Goal: Task Accomplishment & Management: Use online tool/utility

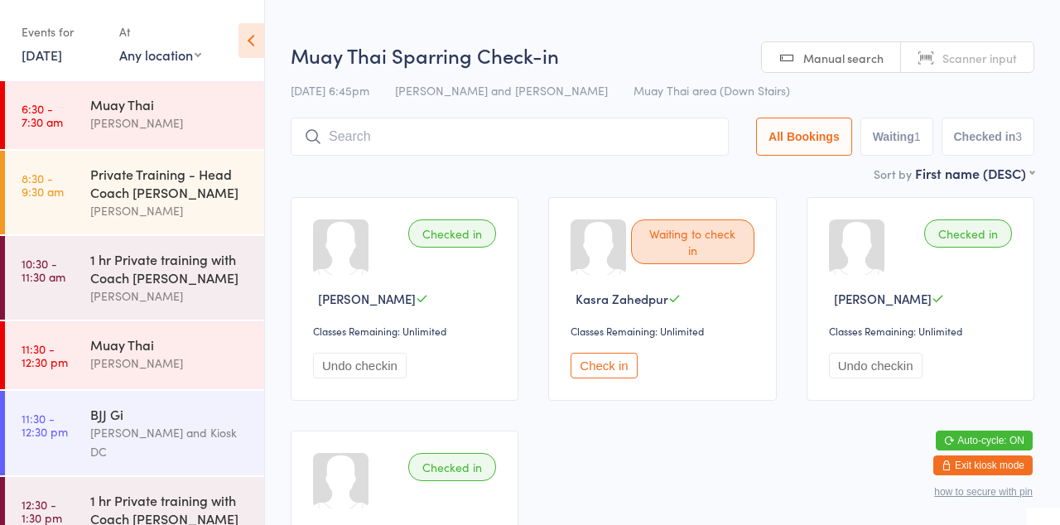
scroll to position [720, 0]
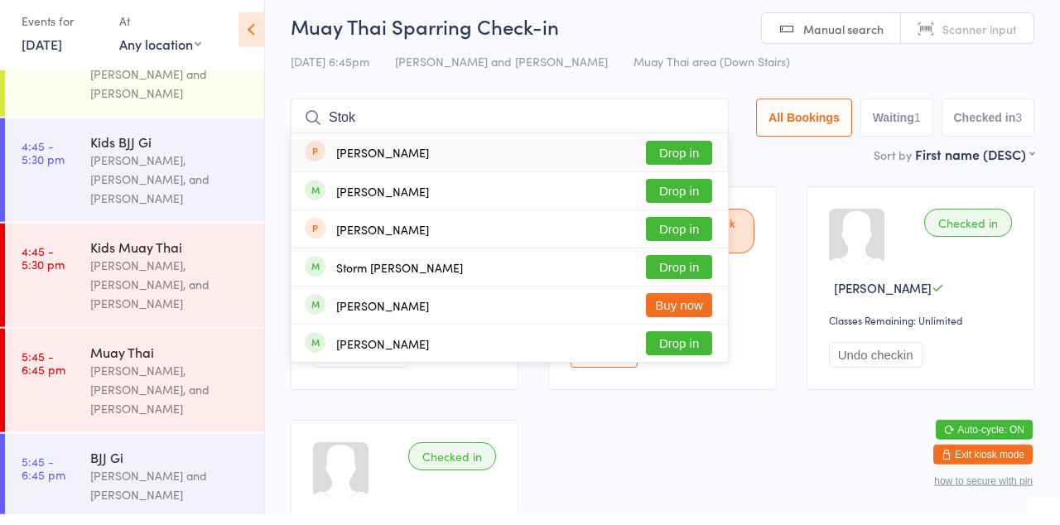
type input "Sto"
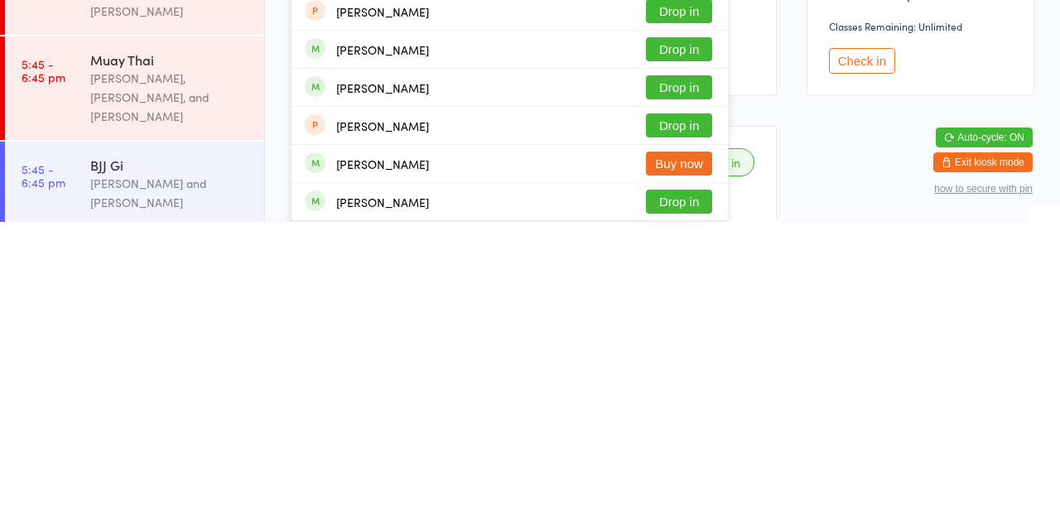
scroll to position [2, 0]
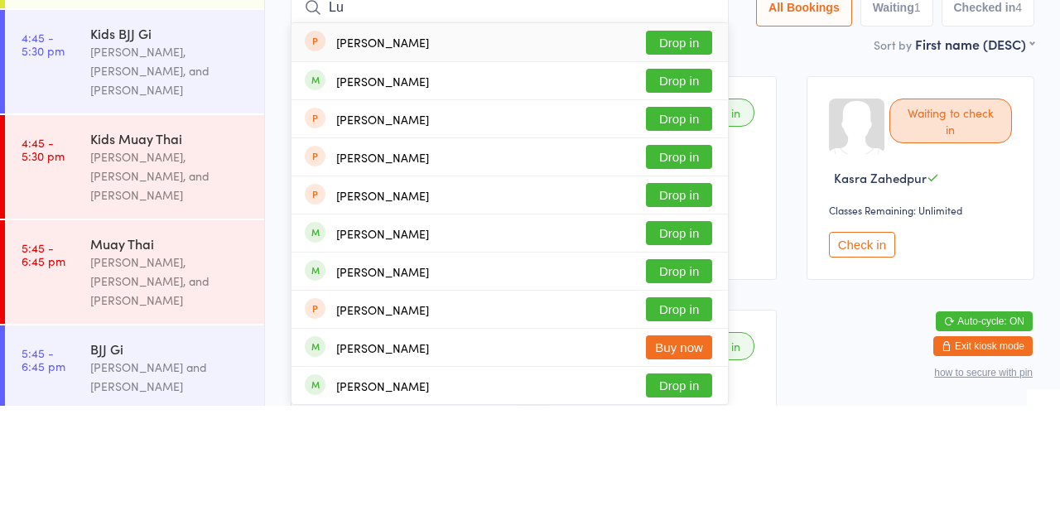
type input "L"
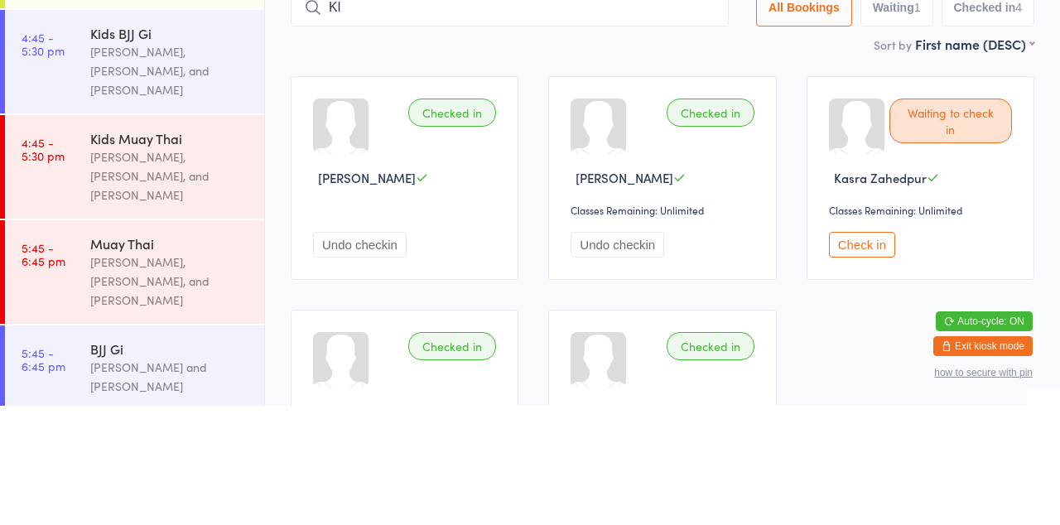
type input "K"
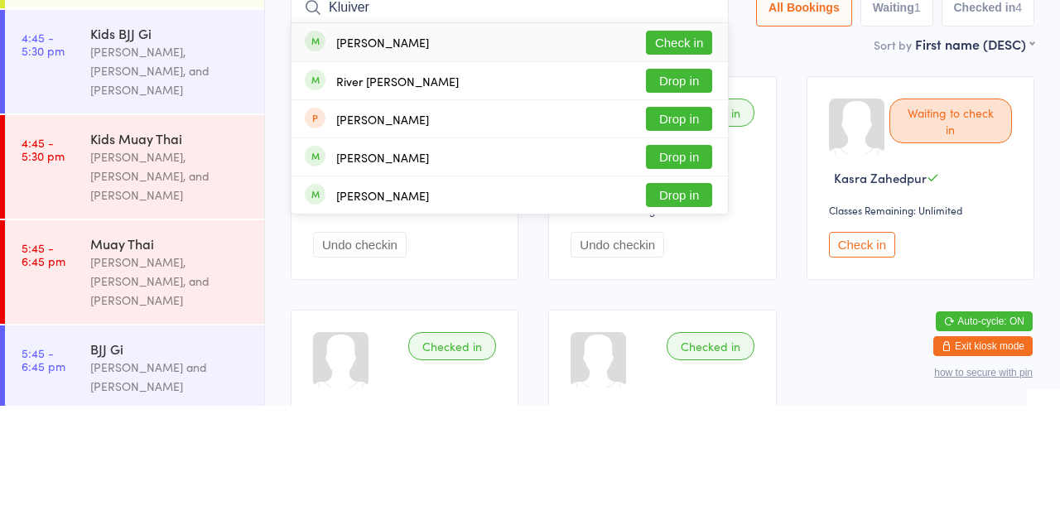
type input "Kluiver"
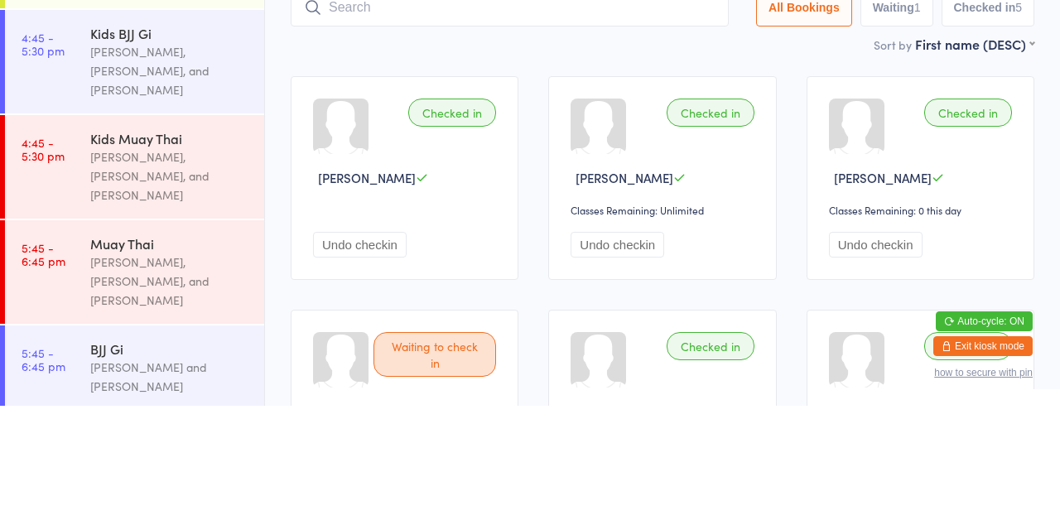
click at [636, 130] on input "search" at bounding box center [510, 127] width 438 height 38
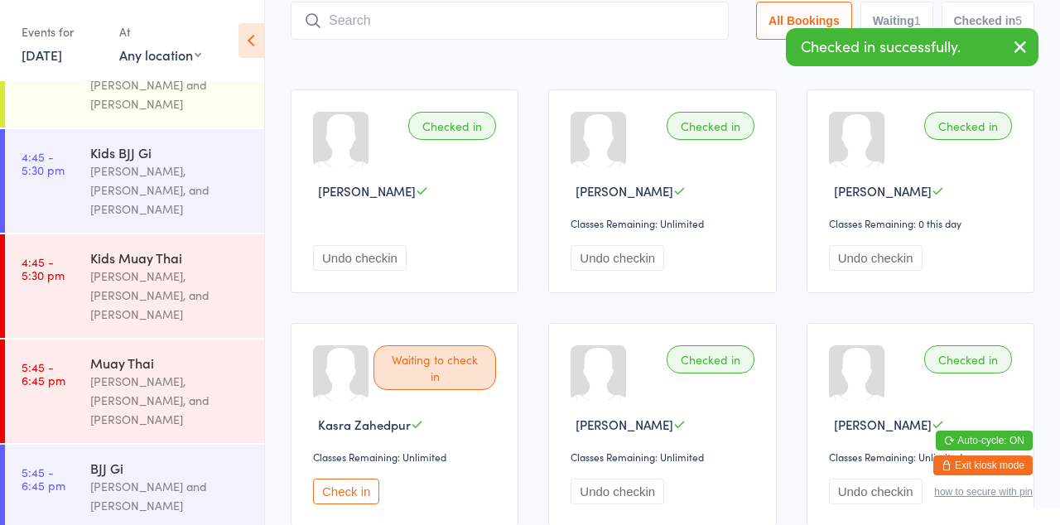
scroll to position [109, 0]
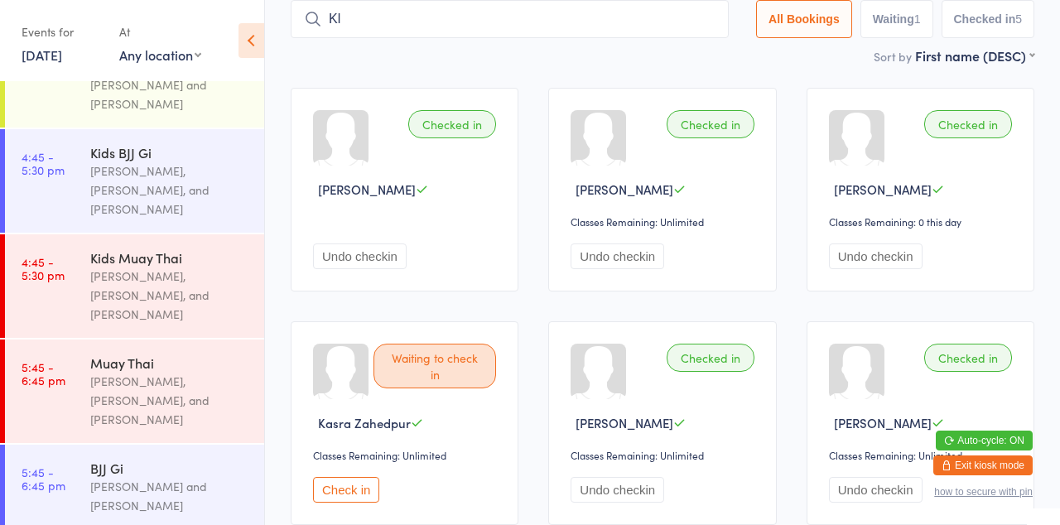
type input "K"
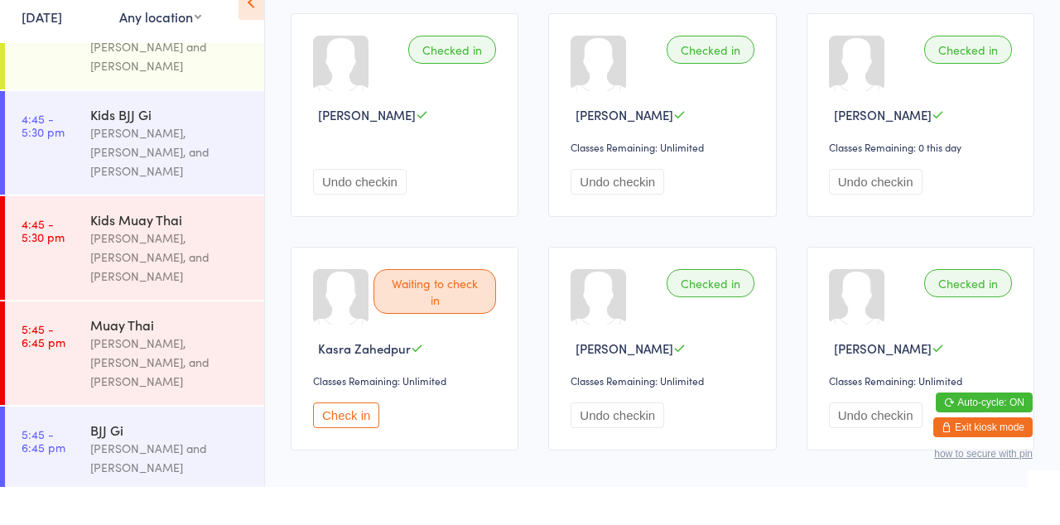
scroll to position [0, 0]
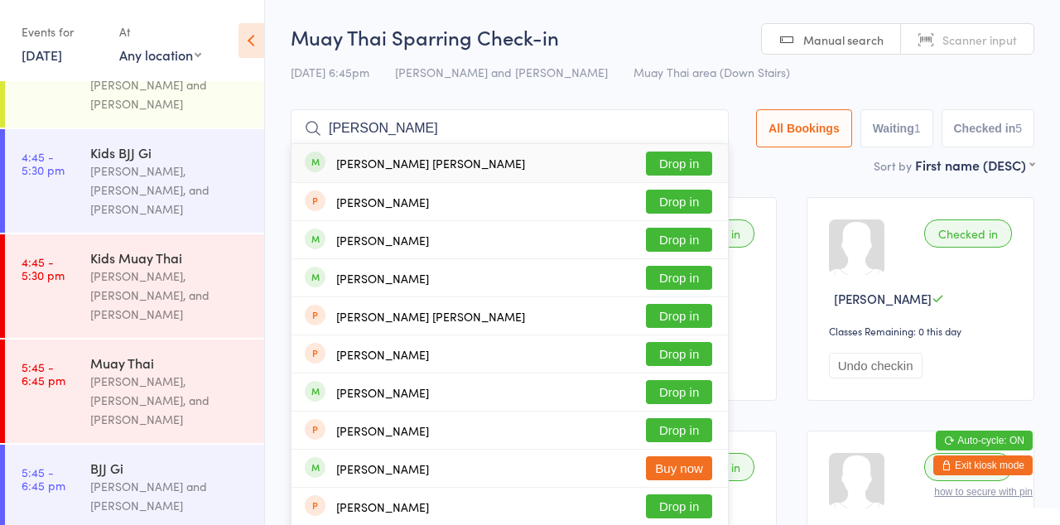
type input "[PERSON_NAME]"
click at [699, 167] on button "Drop in" at bounding box center [679, 163] width 66 height 24
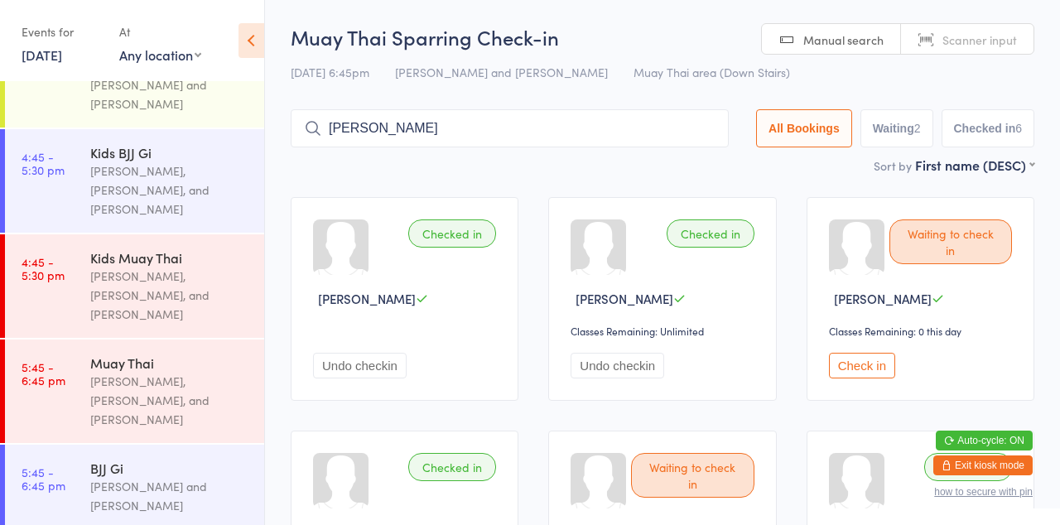
type input "[PERSON_NAME]"
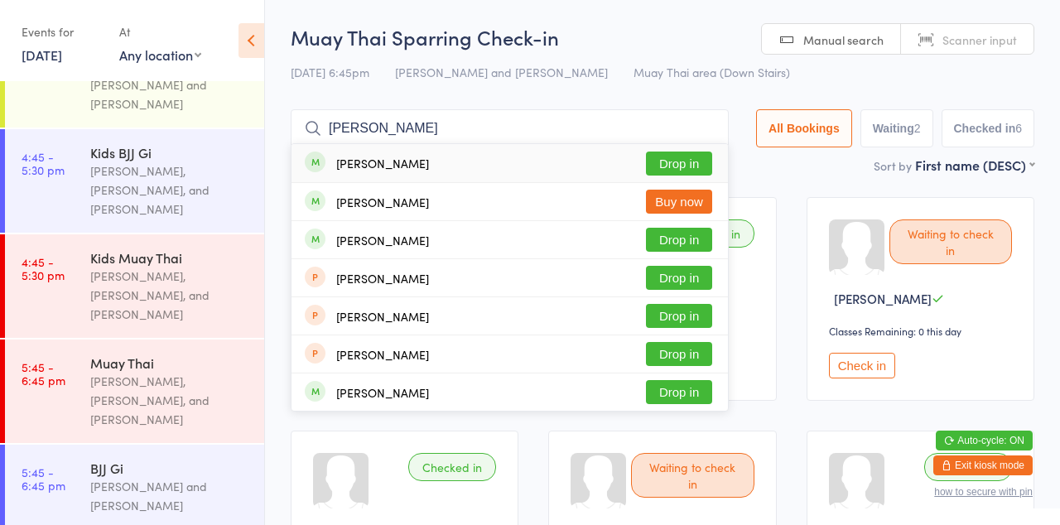
click at [690, 167] on button "Drop in" at bounding box center [679, 163] width 66 height 24
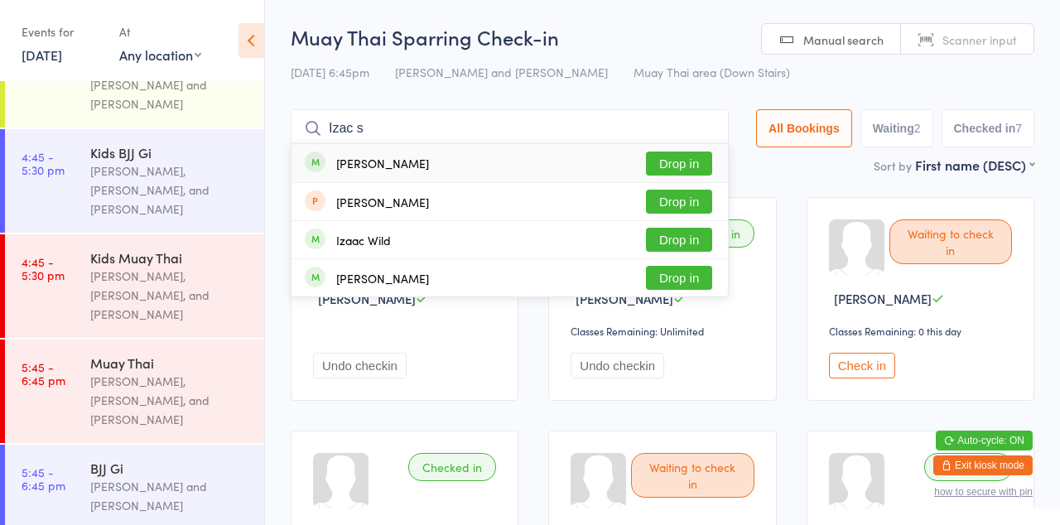
type input "Izac s"
click at [705, 163] on button "Drop in" at bounding box center [679, 163] width 66 height 24
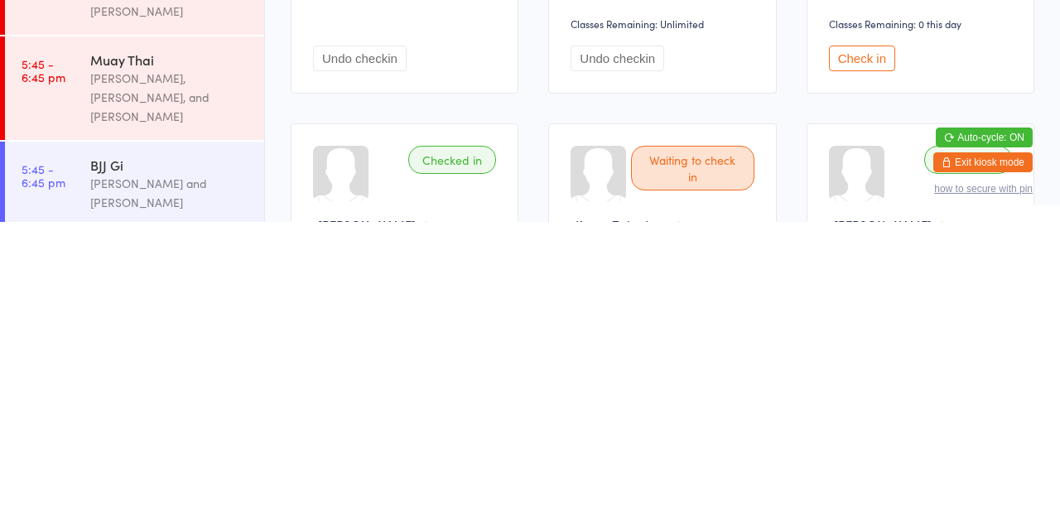
scroll to position [5, 0]
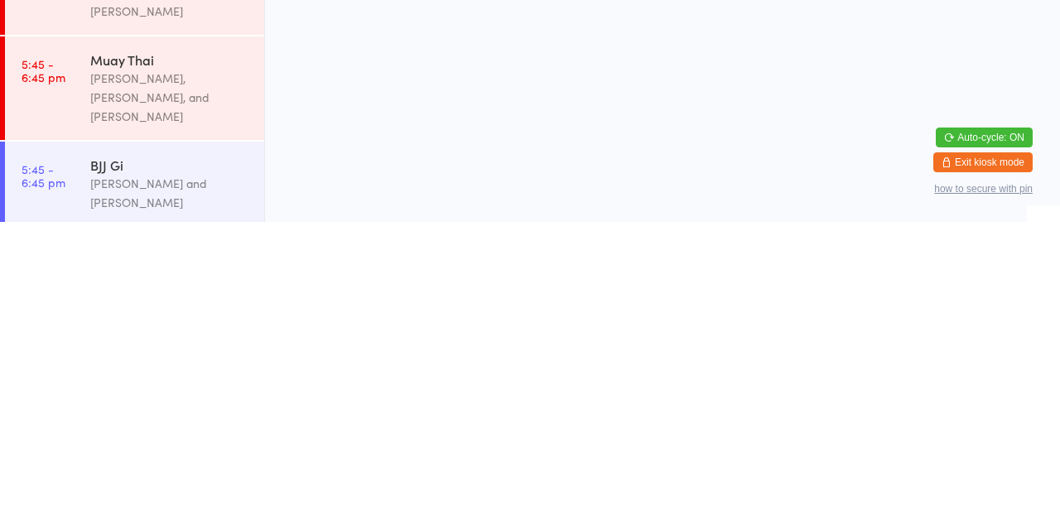
scroll to position [0, 0]
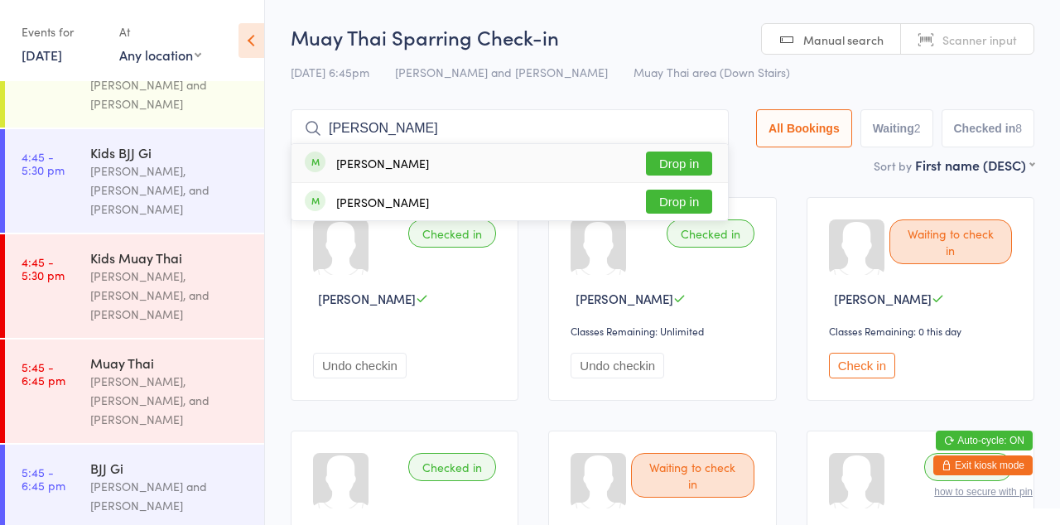
type input "[PERSON_NAME]"
click at [686, 164] on button "Drop in" at bounding box center [679, 163] width 66 height 24
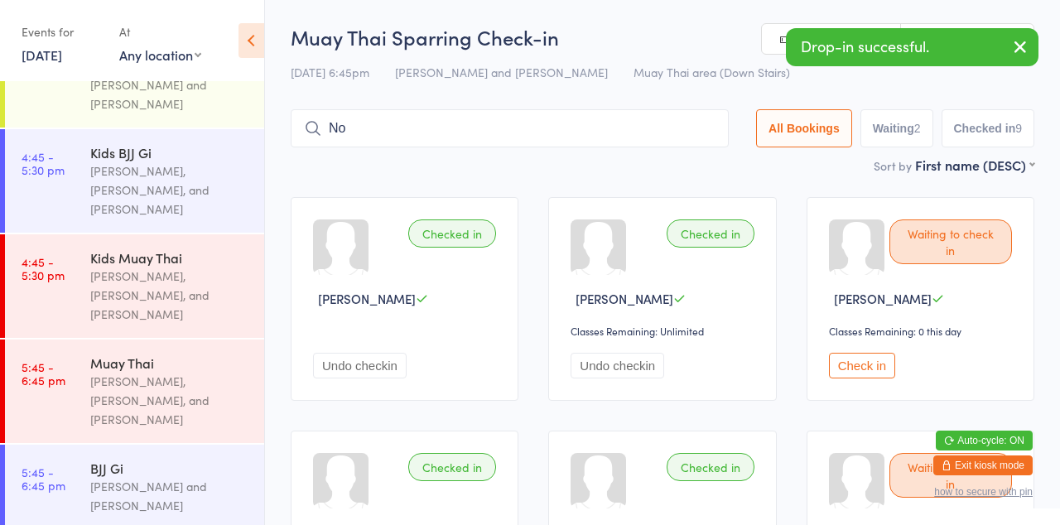
type input "N"
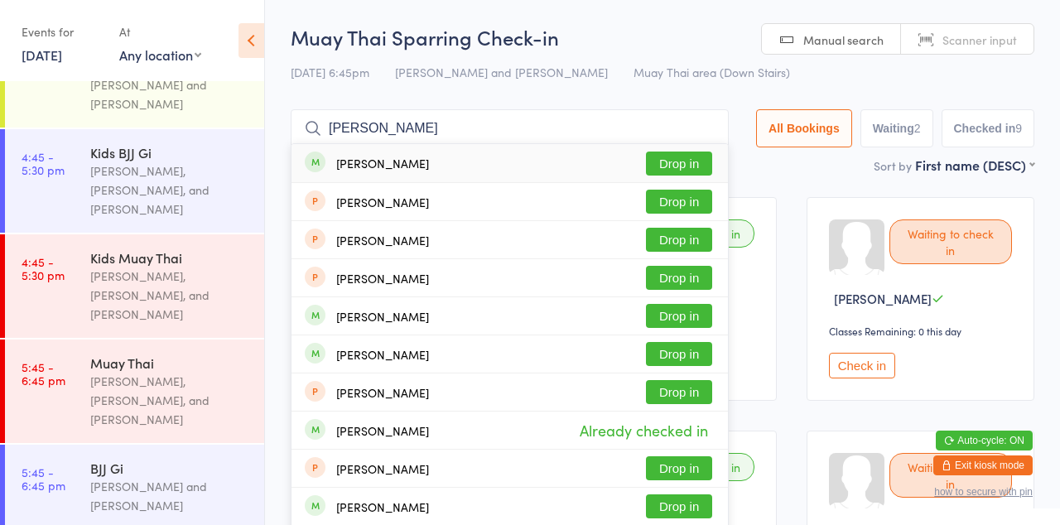
type input "[PERSON_NAME]"
click at [681, 161] on button "Drop in" at bounding box center [679, 163] width 66 height 24
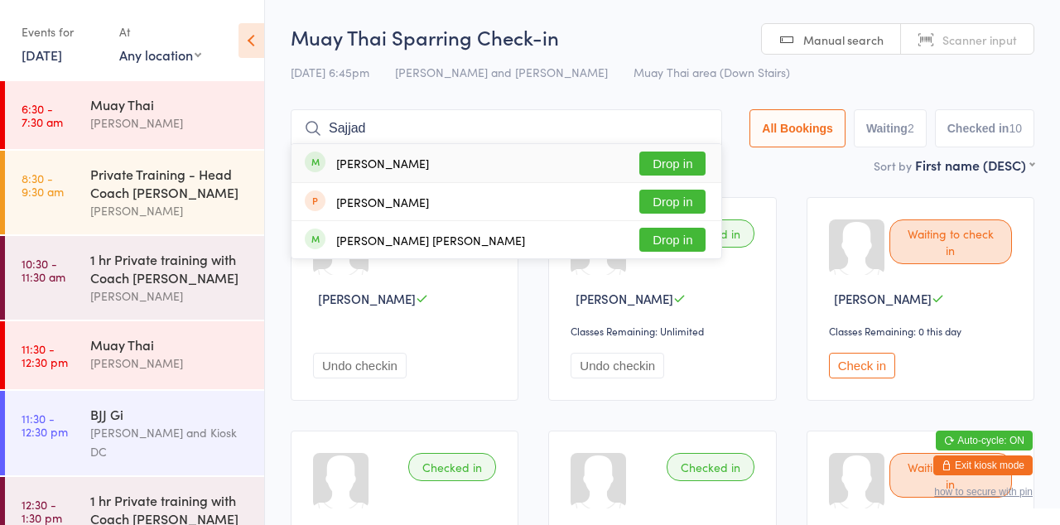
type input "Sajjad"
click at [684, 169] on button "Drop in" at bounding box center [672, 163] width 66 height 24
